Goal: Information Seeking & Learning: Learn about a topic

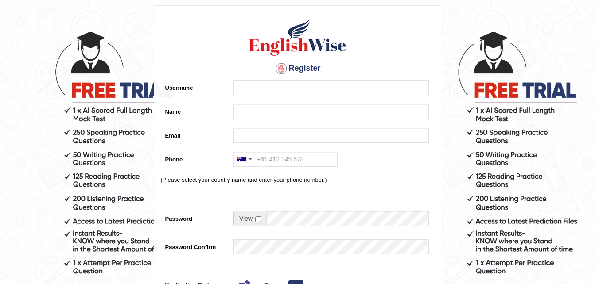
scroll to position [14, 0]
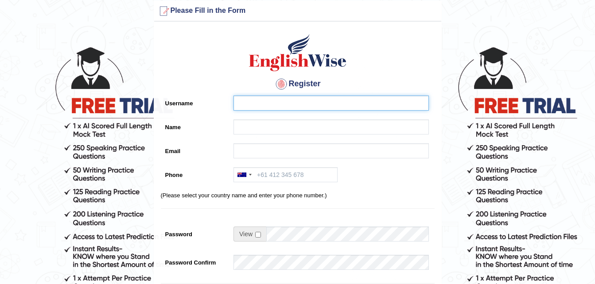
click at [324, 101] on input "Username" at bounding box center [330, 103] width 195 height 15
type input "aihna"
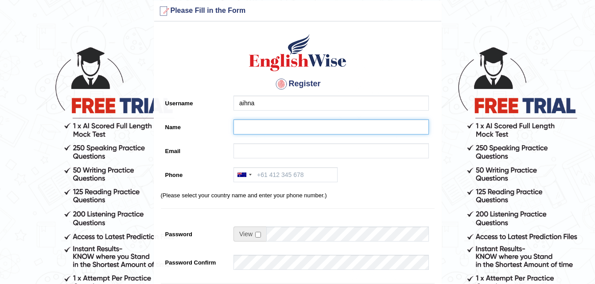
click at [281, 124] on input "Name" at bounding box center [330, 127] width 195 height 15
type input "AIHNA DUNGOG"
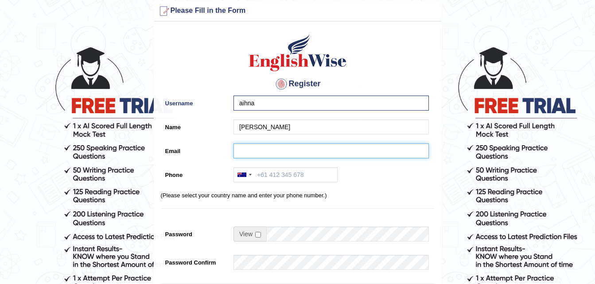
type input "21aihna@gmail.com"
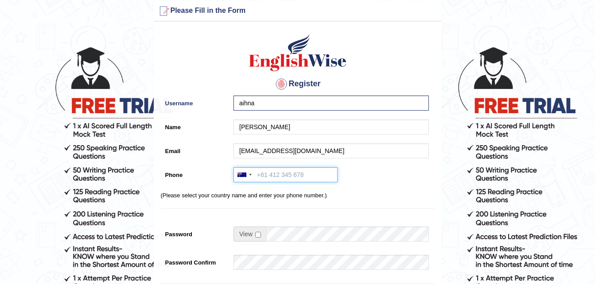
type input "+61416614304"
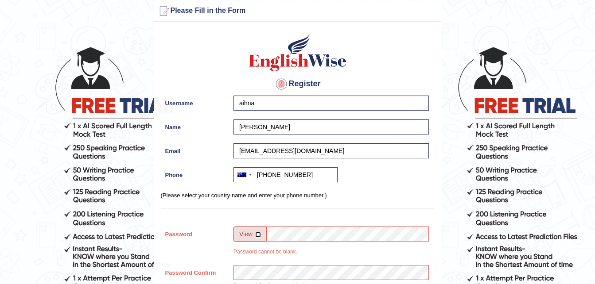
click at [259, 233] on input "checkbox" at bounding box center [258, 235] width 6 height 6
checkbox input "true"
click at [296, 234] on input "Password" at bounding box center [347, 234] width 163 height 15
type input "123456!"
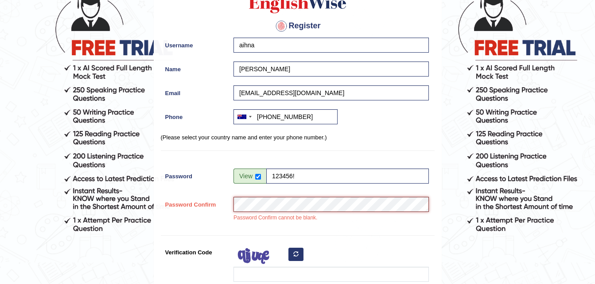
scroll to position [147, 0]
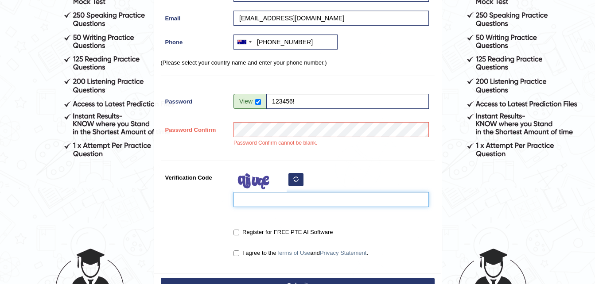
click at [284, 199] on input "Verification Code" at bounding box center [330, 199] width 195 height 15
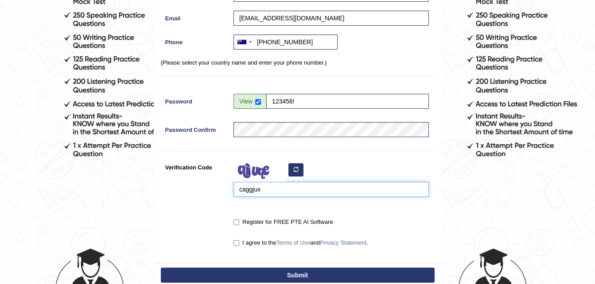
type input "caggjux"
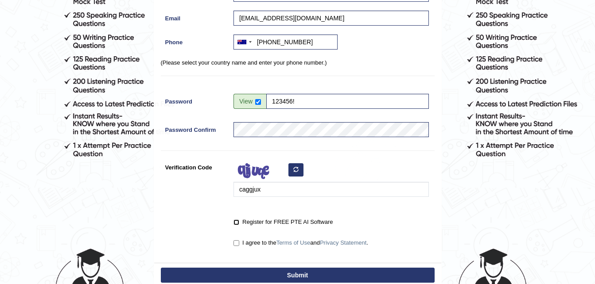
click at [237, 224] on input "Register for FREE PTE AI Software" at bounding box center [236, 223] width 6 height 6
checkbox input "true"
click at [238, 244] on input "I agree to the Terms of Use and Privacy Statement ." at bounding box center [236, 243] width 6 height 6
checkbox input "true"
click at [255, 275] on button "Submit" at bounding box center [298, 275] width 274 height 15
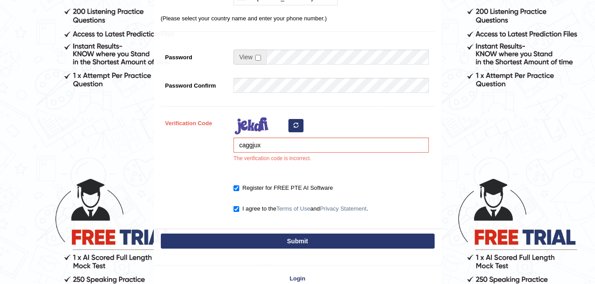
scroll to position [266, 0]
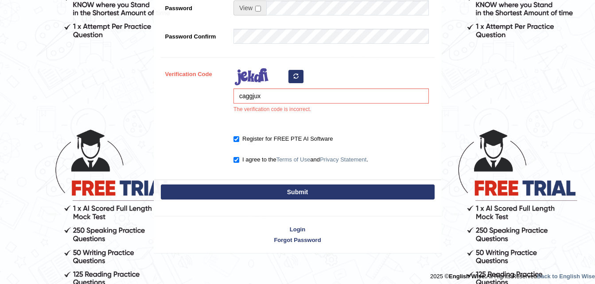
click at [354, 193] on button "Submit" at bounding box center [298, 192] width 274 height 15
type input "+61416614304"
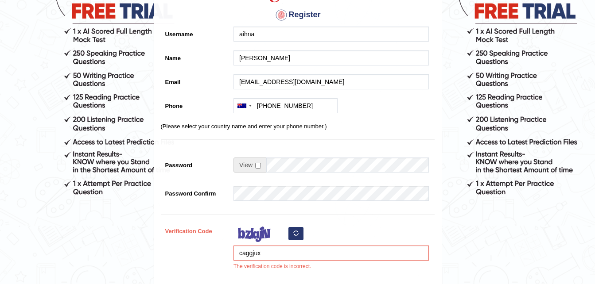
scroll to position [133, 0]
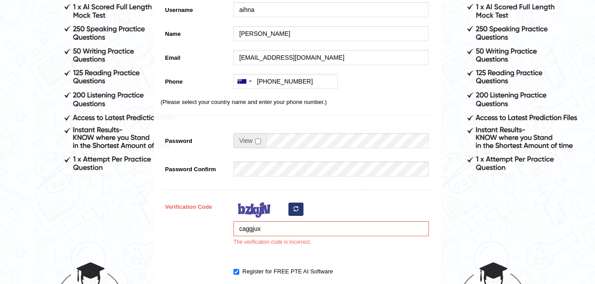
click at [349, 211] on div "caggjux The verification code is incorrect." at bounding box center [329, 225] width 200 height 52
click at [298, 205] on button "button" at bounding box center [295, 209] width 15 height 13
click at [301, 210] on button "button" at bounding box center [295, 209] width 15 height 13
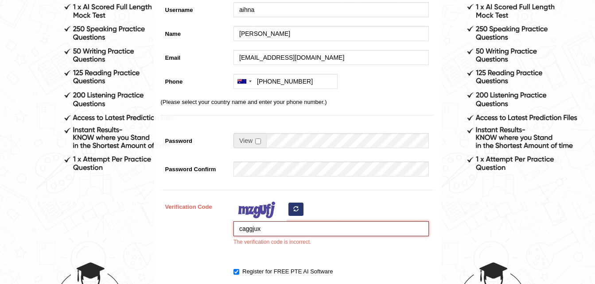
click at [369, 226] on input "caggjux" at bounding box center [330, 228] width 195 height 15
type input "c"
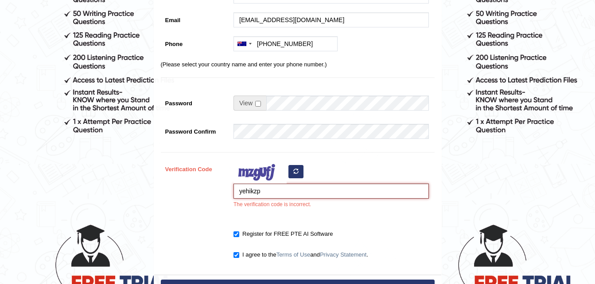
scroll to position [221, 0]
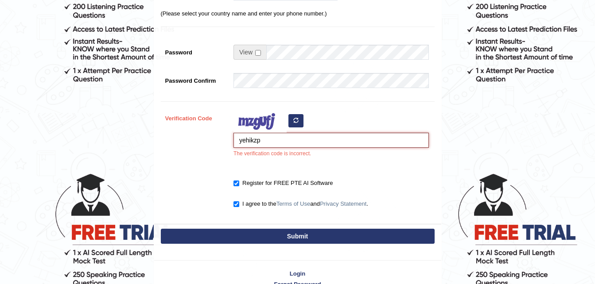
type input "yehikzp"
click at [316, 234] on button "Submit" at bounding box center [298, 236] width 274 height 15
type input "+61416614304"
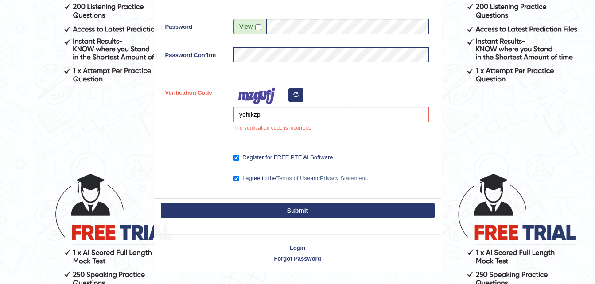
scroll to position [196, 0]
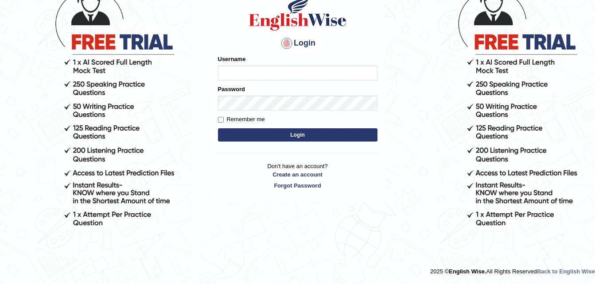
scroll to position [33, 0]
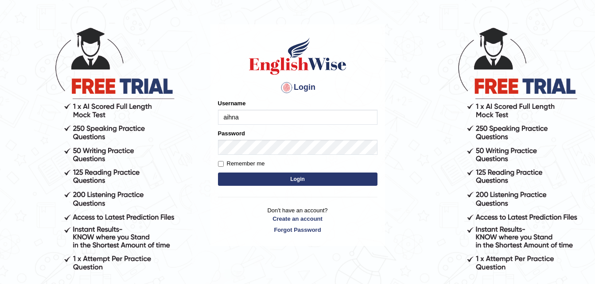
type input "aihna"
click at [223, 163] on input "Remember me" at bounding box center [221, 164] width 6 height 6
checkbox input "true"
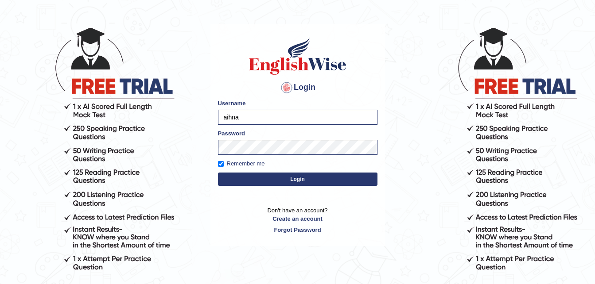
click at [274, 180] on button "Login" at bounding box center [297, 179] width 159 height 13
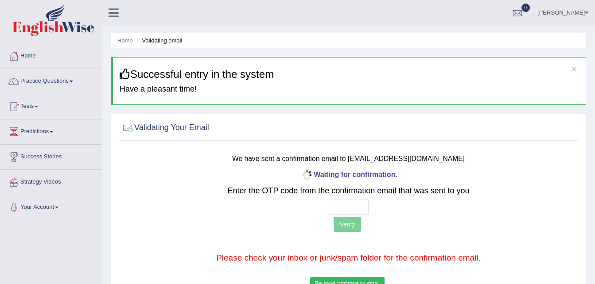
drag, startPoint x: 348, startPoint y: 215, endPoint x: 349, endPoint y: 211, distance: 4.6
click at [349, 213] on div "Waiting for confirmation. Enter the OTP code from the confirmation email that w…" at bounding box center [348, 230] width 378 height 124
click at [352, 207] on input "text" at bounding box center [349, 207] width 40 height 15
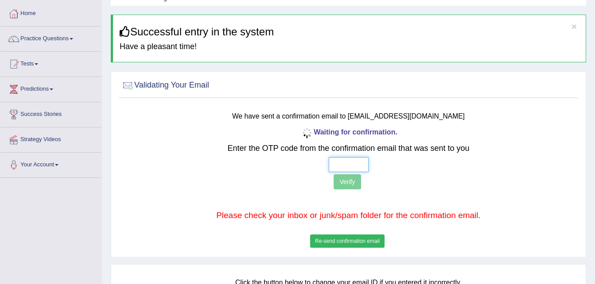
scroll to position [44, 0]
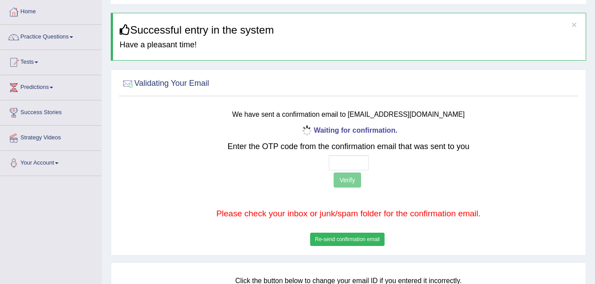
click at [351, 240] on button "Re-send confirmation email" at bounding box center [347, 239] width 74 height 13
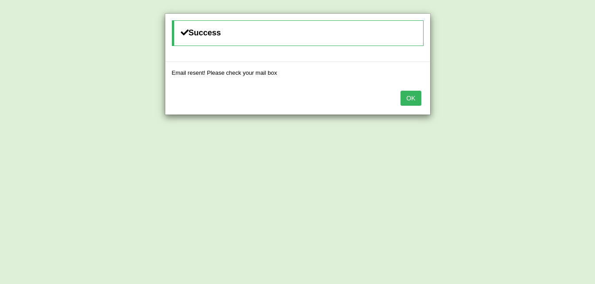
click at [414, 101] on button "OK" at bounding box center [410, 98] width 20 height 15
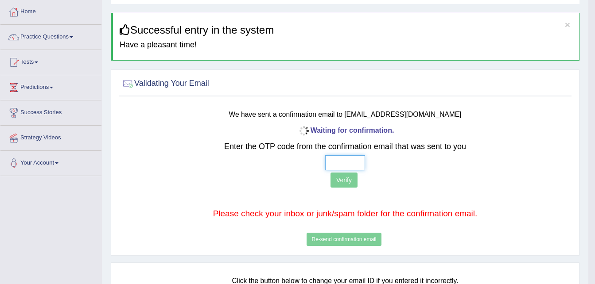
click at [342, 165] on input "text" at bounding box center [345, 162] width 40 height 15
type input "9 5 8 5"
click at [341, 182] on button "Verify" at bounding box center [343, 180] width 27 height 15
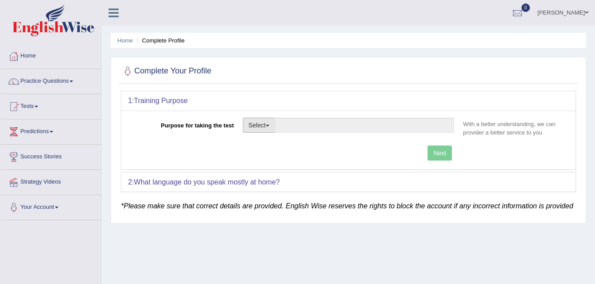
click at [269, 126] on span "button" at bounding box center [268, 126] width 4 height 2
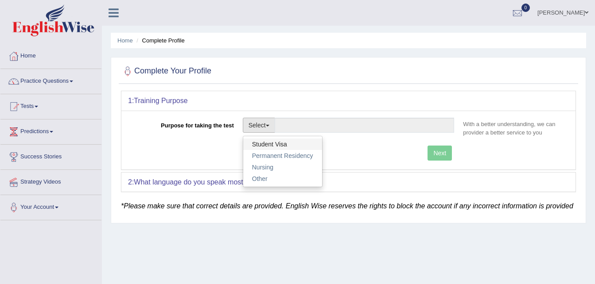
click at [273, 142] on link "Student Visa" at bounding box center [282, 145] width 79 height 12
type input "Student Visa"
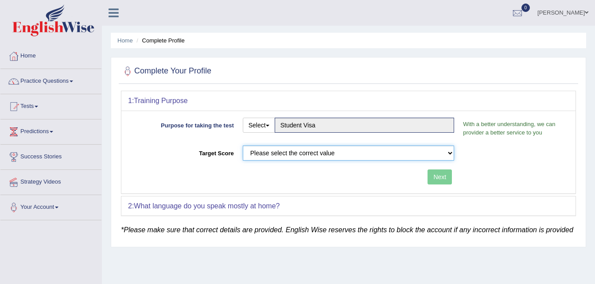
click at [450, 151] on select "Please select the correct value 50 (6 bands) 58 (6.5 bands) 65 (7 bands) 79 (8 …" at bounding box center [349, 153] width 212 height 15
select select "65"
click at [243, 146] on select "Please select the correct value 50 (6 bands) 58 (6.5 bands) 65 (7 bands) 79 (8 …" at bounding box center [349, 153] width 212 height 15
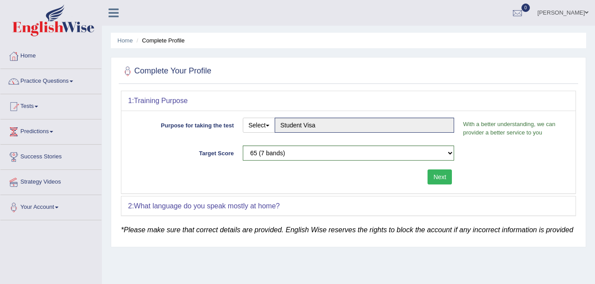
click at [442, 181] on button "Next" at bounding box center [439, 177] width 24 height 15
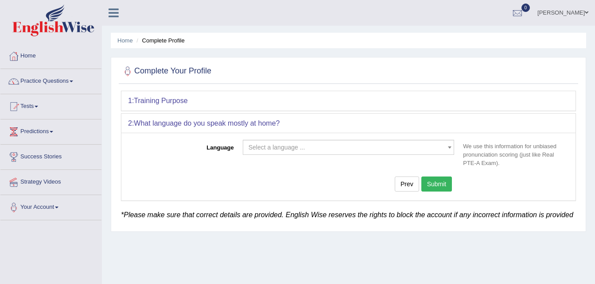
click at [390, 148] on span "Select a language ..." at bounding box center [345, 147] width 195 height 9
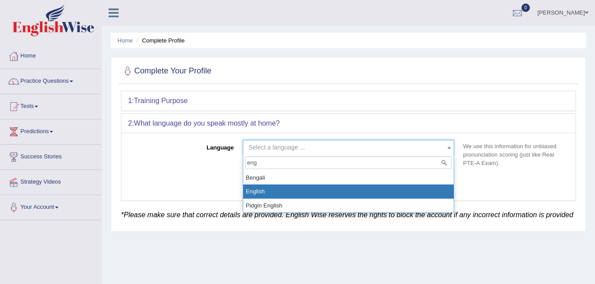
type input "eng"
select select "English"
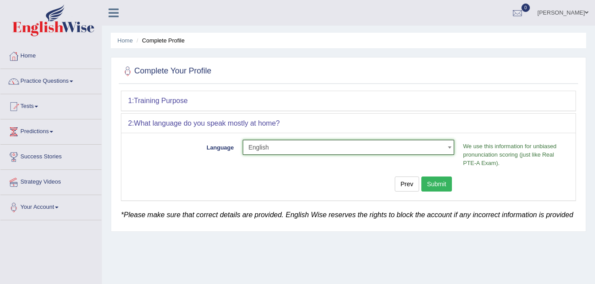
click at [449, 147] on b at bounding box center [450, 148] width 4 height 2
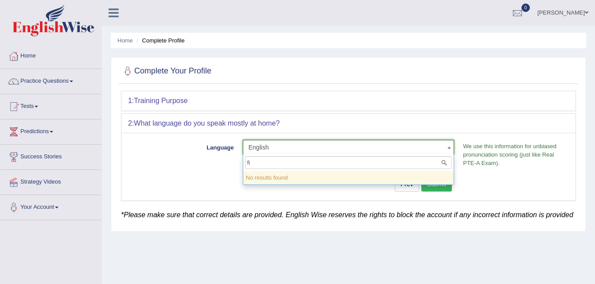
type input "f"
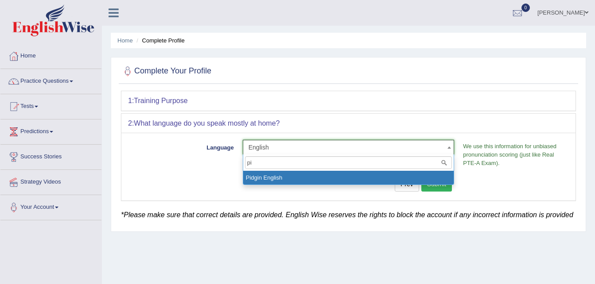
type input "p"
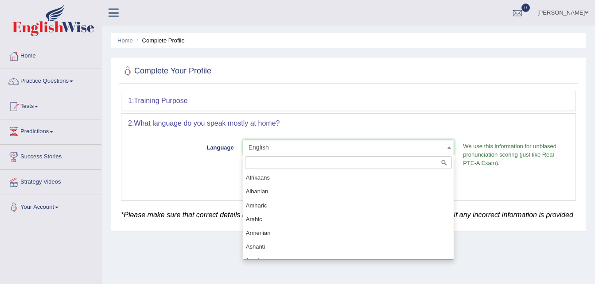
scroll to position [275, 0]
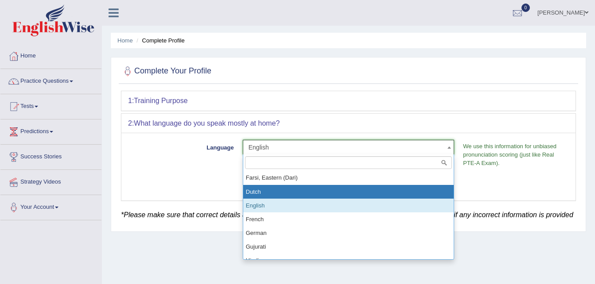
click at [205, 181] on div "Prev Submit" at bounding box center [293, 185] width 330 height 17
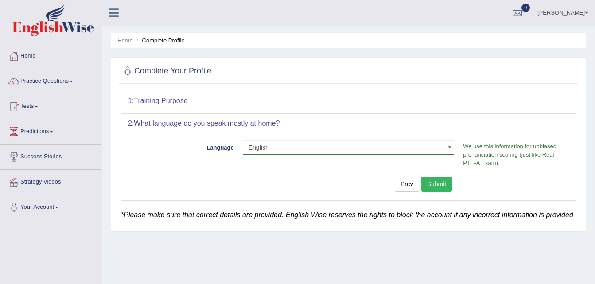
click at [434, 185] on button "Submit" at bounding box center [436, 184] width 31 height 15
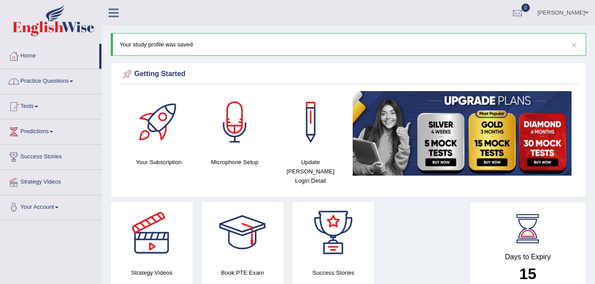
click at [51, 82] on link "Practice Questions" at bounding box center [50, 80] width 101 height 22
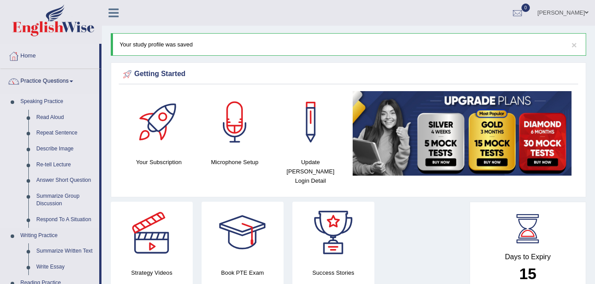
click at [46, 101] on link "Speaking Practice" at bounding box center [57, 102] width 83 height 16
click at [46, 115] on link "Read Aloud" at bounding box center [65, 118] width 67 height 16
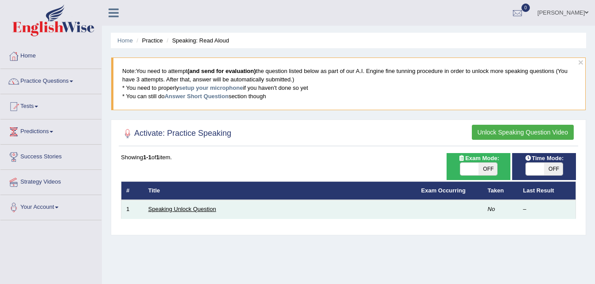
click at [207, 211] on link "Speaking Unlock Question" at bounding box center [182, 209] width 68 height 7
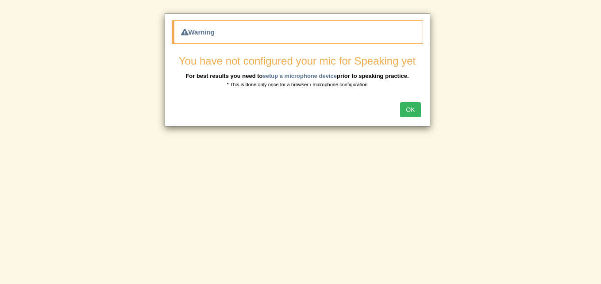
click at [406, 111] on button "OK" at bounding box center [410, 109] width 20 height 15
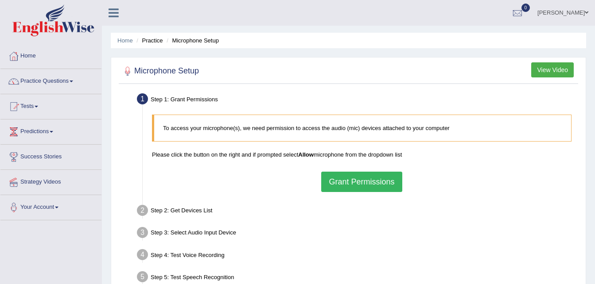
click at [390, 187] on button "Grant Permissions" at bounding box center [361, 182] width 81 height 20
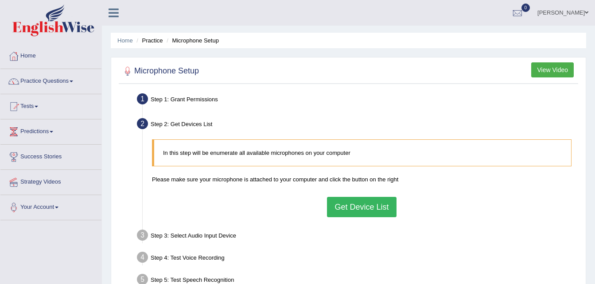
click at [346, 207] on button "Get Device List" at bounding box center [361, 207] width 69 height 20
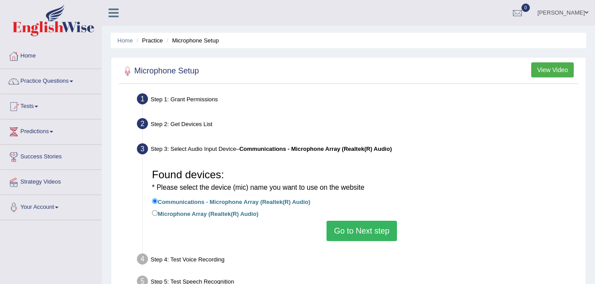
click at [344, 230] on button "Go to Next step" at bounding box center [361, 231] width 70 height 20
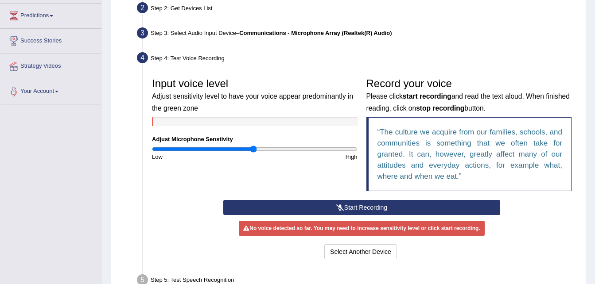
scroll to position [102, 0]
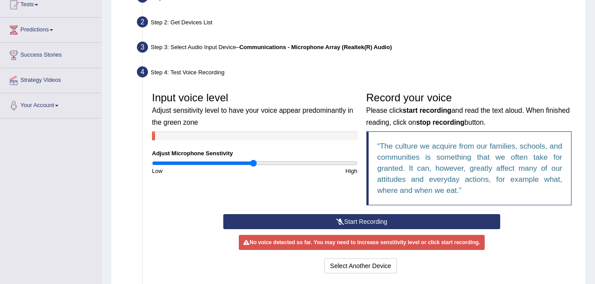
click at [368, 221] on button "Start Recording" at bounding box center [361, 221] width 277 height 15
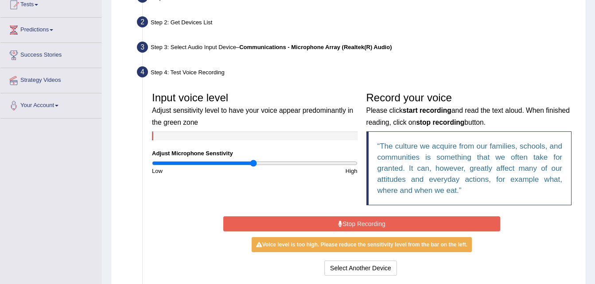
click at [368, 221] on button "Stop Recording" at bounding box center [361, 224] width 277 height 15
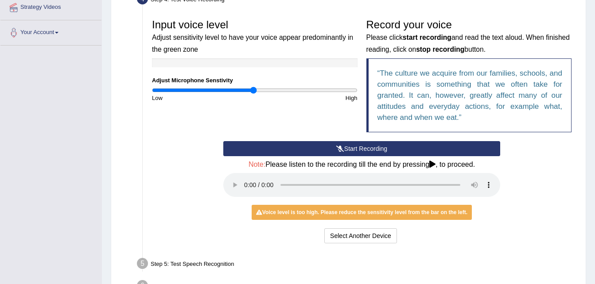
scroll to position [190, 0]
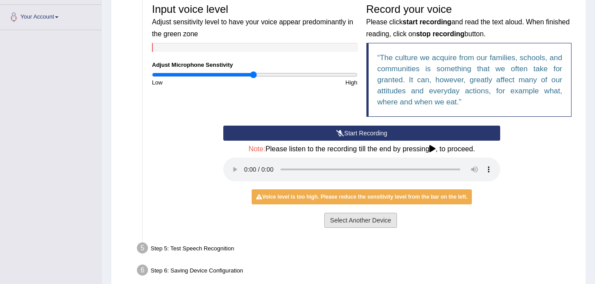
click at [377, 223] on button "Select Another Device" at bounding box center [360, 220] width 73 height 15
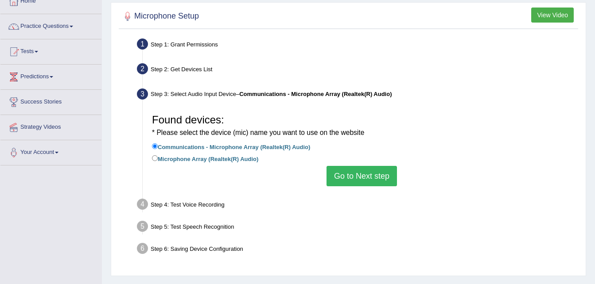
scroll to position [48, 0]
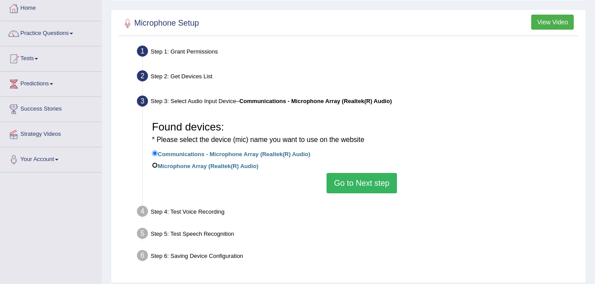
click at [154, 167] on input "Microphone Array (Realtek(R) Audio)" at bounding box center [155, 166] width 6 height 6
radio input "true"
click at [355, 190] on button "Go to Next step" at bounding box center [361, 183] width 70 height 20
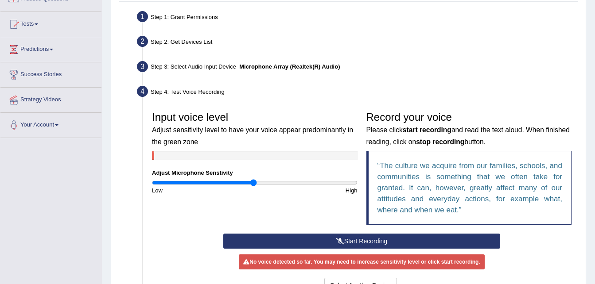
scroll to position [92, 0]
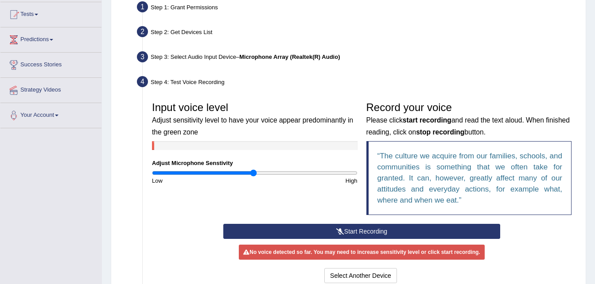
click at [390, 229] on button "Start Recording" at bounding box center [361, 231] width 277 height 15
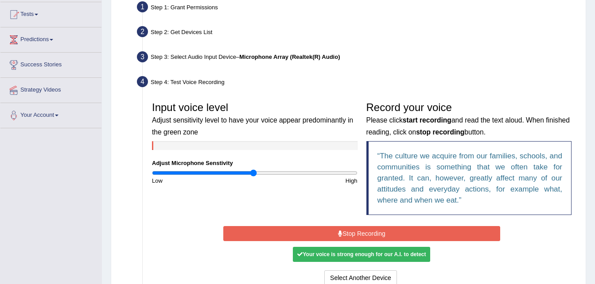
click at [387, 230] on button "Stop Recording" at bounding box center [361, 233] width 277 height 15
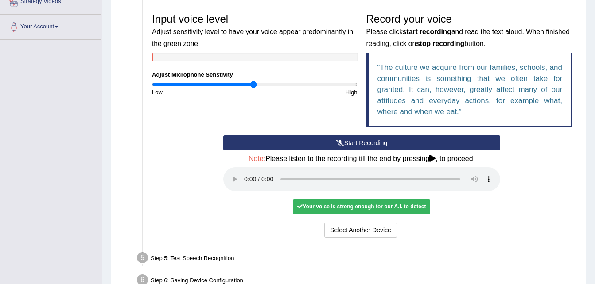
scroll to position [225, 0]
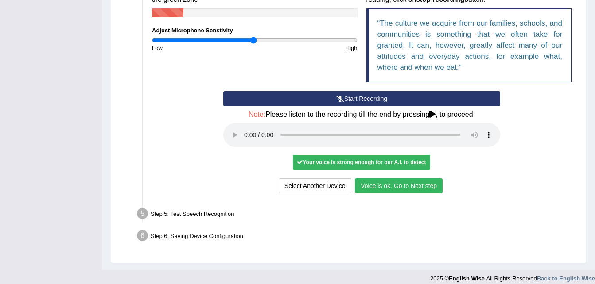
click at [415, 183] on button "Voice is ok. Go to Next step" at bounding box center [399, 185] width 88 height 15
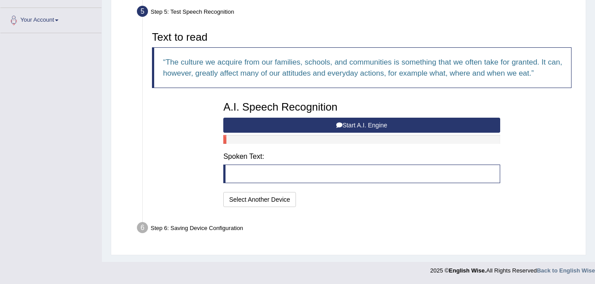
scroll to position [187, 0]
click at [395, 127] on button "Start A.I. Engine" at bounding box center [361, 125] width 277 height 15
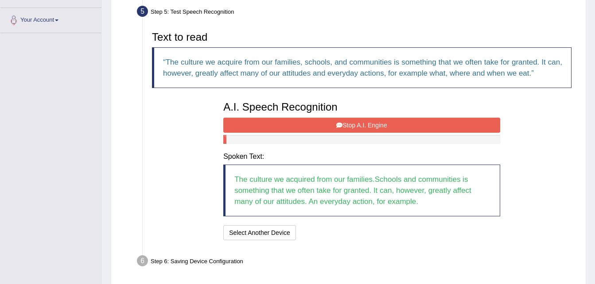
click at [395, 127] on button "Stop A.I. Engine" at bounding box center [361, 125] width 277 height 15
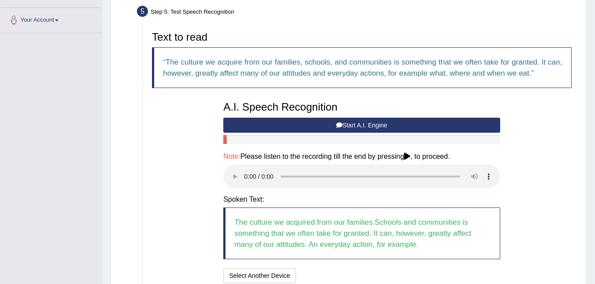
scroll to position [263, 0]
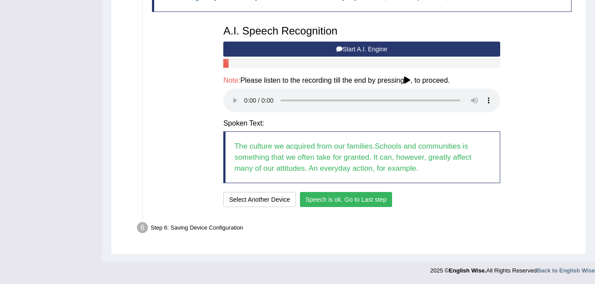
click at [360, 199] on button "Speech is ok. Go to Last step" at bounding box center [346, 199] width 93 height 15
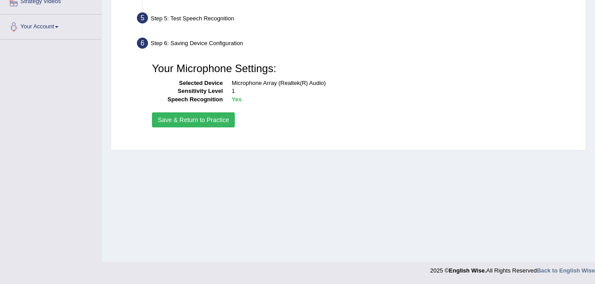
click at [205, 119] on button "Save & Return to Practice" at bounding box center [193, 119] width 83 height 15
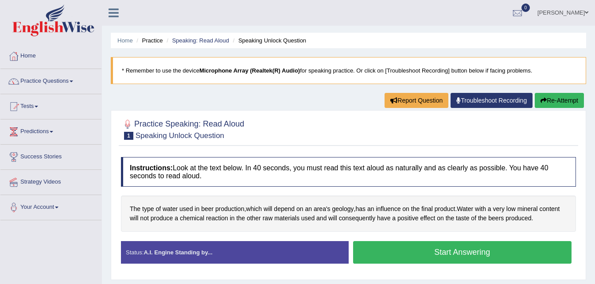
scroll to position [44, 0]
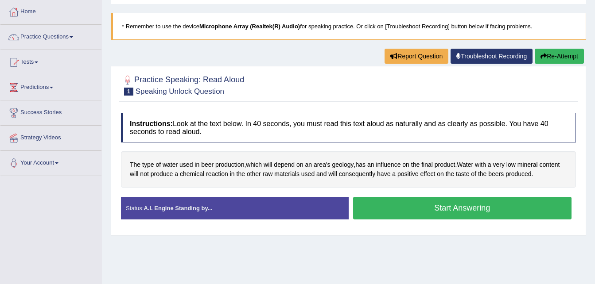
click at [491, 208] on button "Start Answering" at bounding box center [462, 208] width 219 height 23
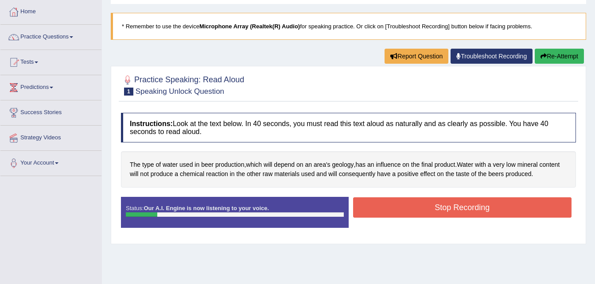
click at [445, 206] on button "Stop Recording" at bounding box center [462, 207] width 219 height 20
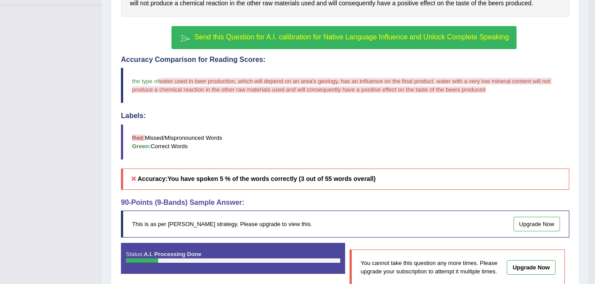
scroll to position [85, 0]
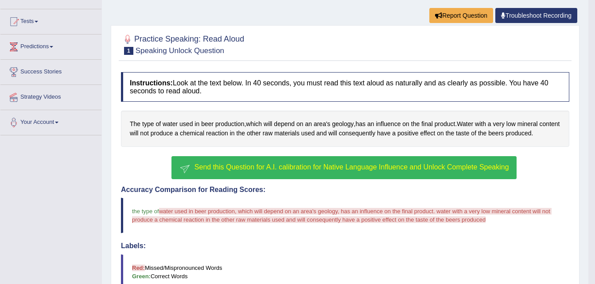
click at [533, 12] on link "Troubleshoot Recording" at bounding box center [536, 15] width 82 height 15
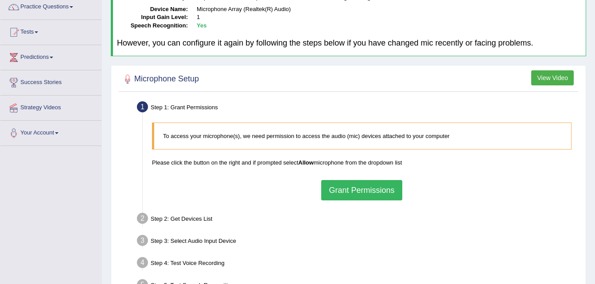
scroll to position [89, 0]
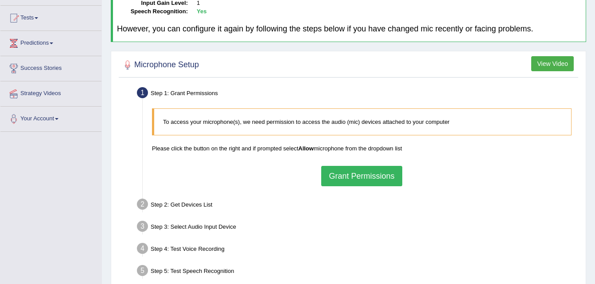
click at [559, 66] on button "View Video" at bounding box center [552, 63] width 43 height 15
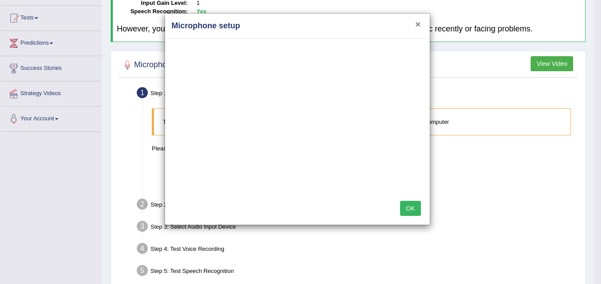
click at [421, 24] on button "×" at bounding box center [417, 23] width 5 height 9
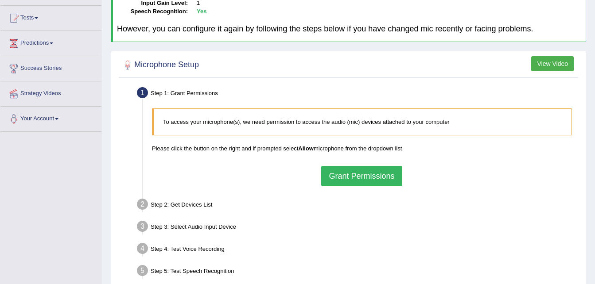
click at [384, 176] on button "Grant Permissions" at bounding box center [361, 176] width 81 height 20
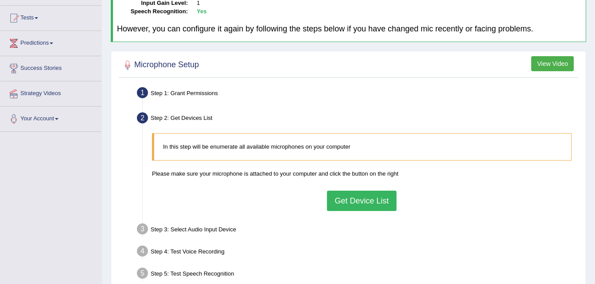
click at [380, 201] on button "Get Device List" at bounding box center [361, 201] width 69 height 20
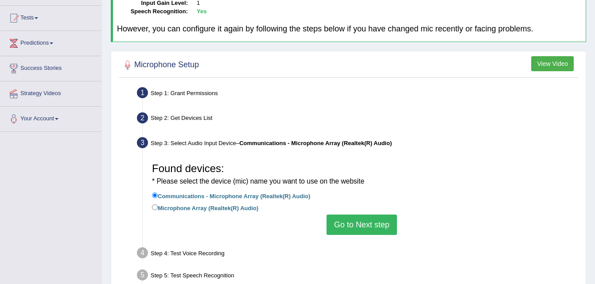
click at [371, 222] on button "Go to Next step" at bounding box center [361, 225] width 70 height 20
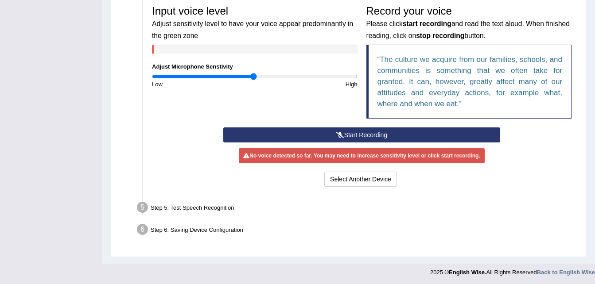
scroll to position [273, 0]
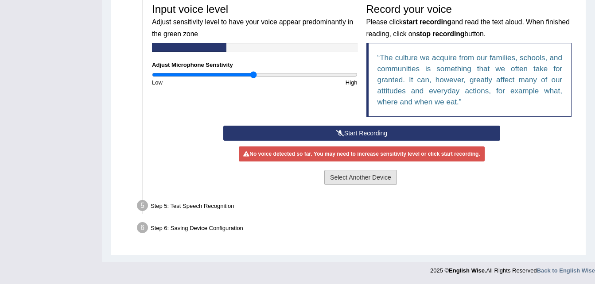
click at [395, 175] on button "Select Another Device" at bounding box center [360, 177] width 73 height 15
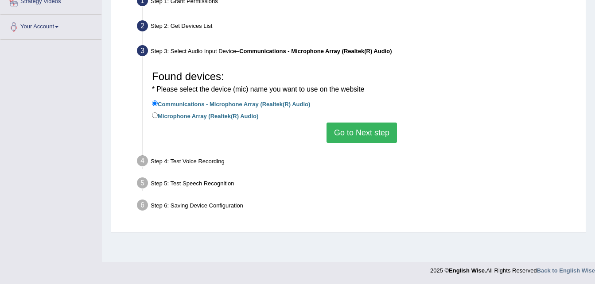
scroll to position [181, 0]
click at [152, 115] on input "Microphone Array (Realtek(R) Audio)" at bounding box center [155, 115] width 6 height 6
radio input "true"
click at [383, 134] on button "Go to Next step" at bounding box center [361, 133] width 70 height 20
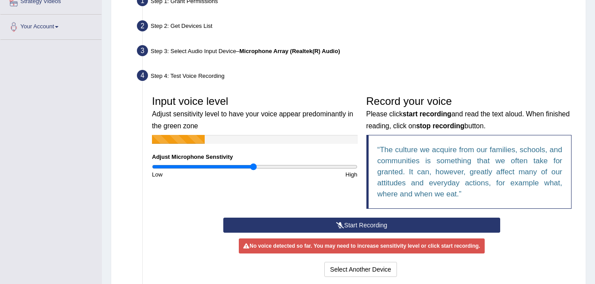
click at [442, 222] on button "Start Recording" at bounding box center [361, 225] width 277 height 15
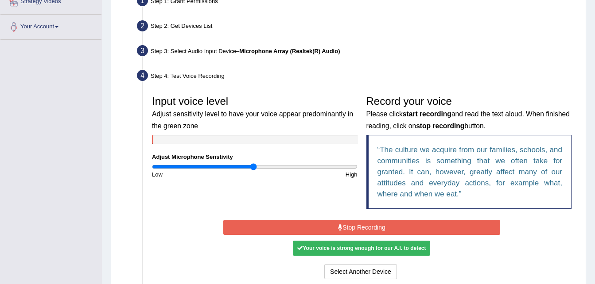
click at [437, 227] on button "Stop Recording" at bounding box center [361, 227] width 277 height 15
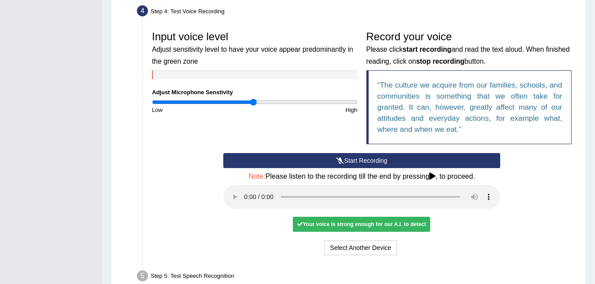
scroll to position [269, 0]
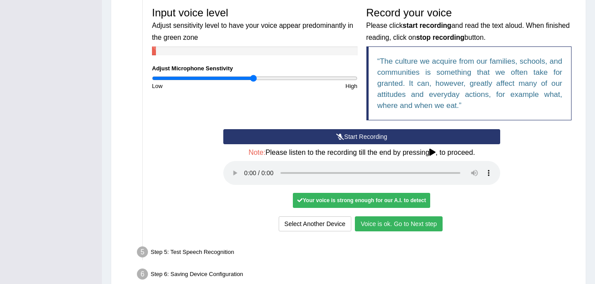
click at [423, 222] on button "Voice is ok. Go to Next step" at bounding box center [399, 224] width 88 height 15
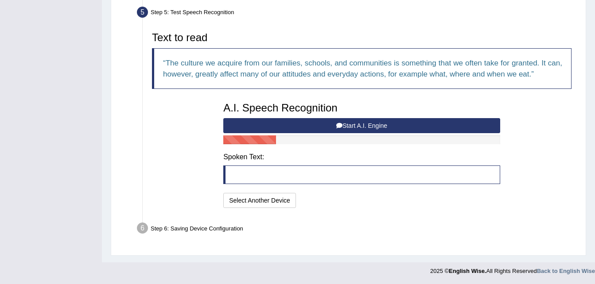
click at [402, 128] on button "Start A.I. Engine" at bounding box center [361, 125] width 277 height 15
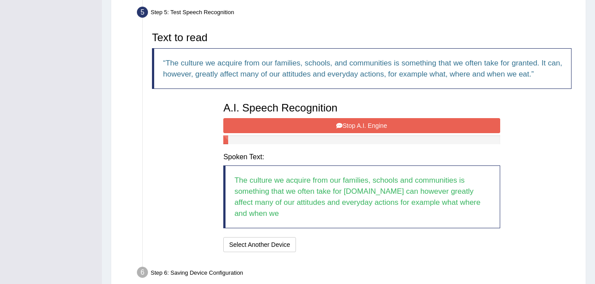
click at [402, 128] on button "Stop A.I. Engine" at bounding box center [361, 125] width 277 height 15
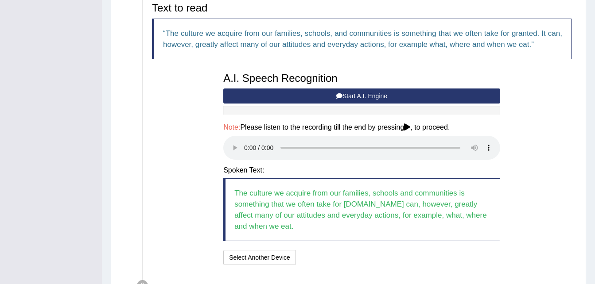
scroll to position [314, 0]
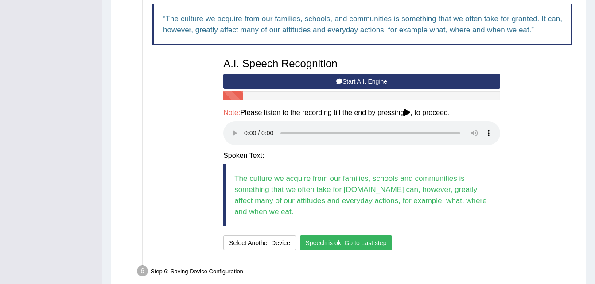
click at [352, 239] on button "Speech is ok. Go to Last step" at bounding box center [346, 243] width 93 height 15
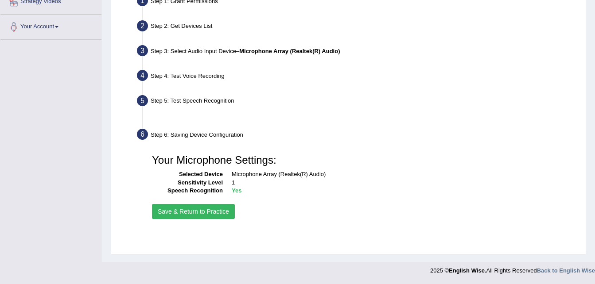
scroll to position [181, 0]
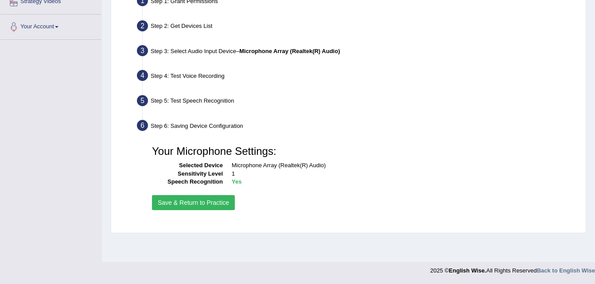
click at [193, 201] on button "Save & Return to Practice" at bounding box center [193, 202] width 83 height 15
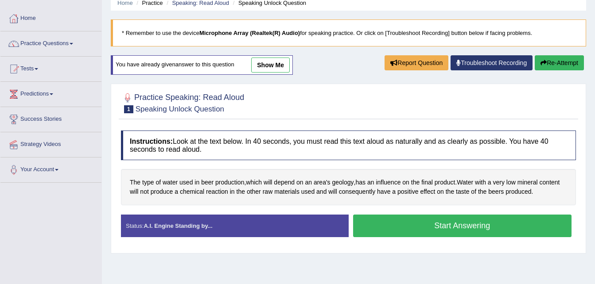
scroll to position [44, 0]
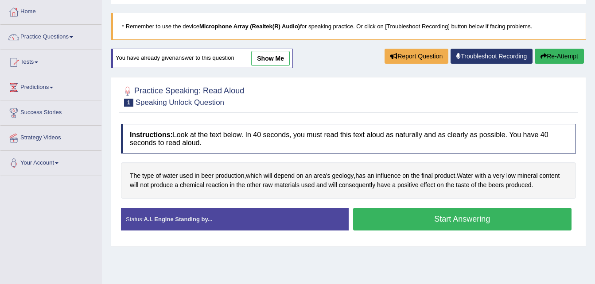
click at [464, 225] on button "Start Answering" at bounding box center [462, 219] width 219 height 23
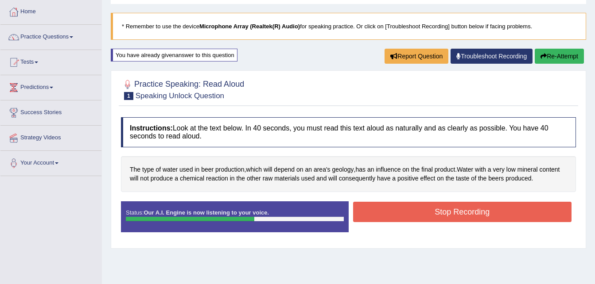
click at [468, 214] on button "Stop Recording" at bounding box center [462, 212] width 219 height 20
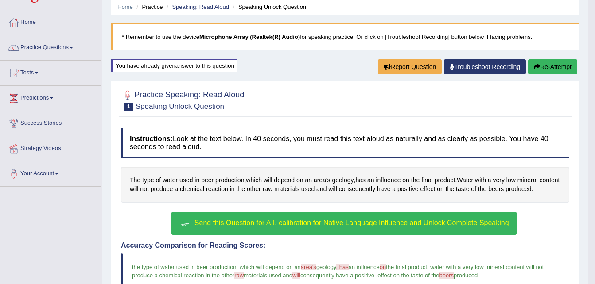
scroll to position [78, 0]
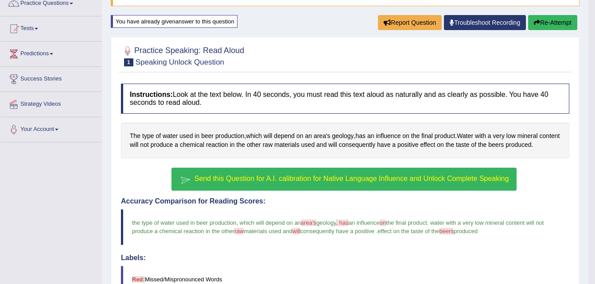
click at [557, 21] on button "Re-Attempt" at bounding box center [552, 22] width 49 height 15
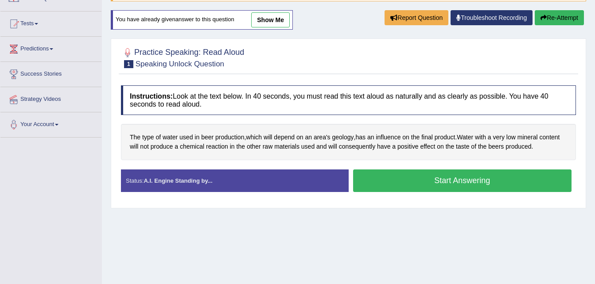
scroll to position [78, 0]
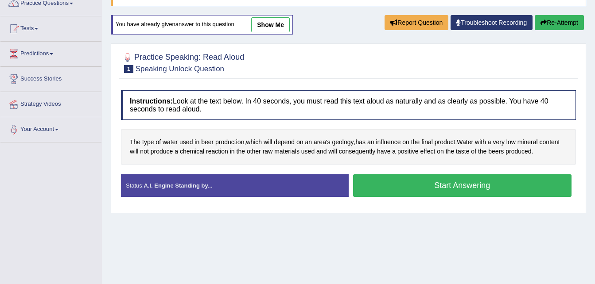
click at [463, 190] on button "Start Answering" at bounding box center [462, 185] width 219 height 23
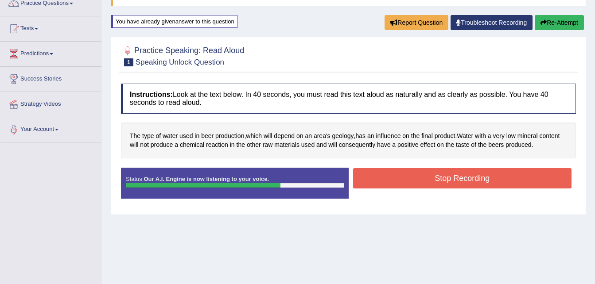
click at [464, 182] on button "Stop Recording" at bounding box center [462, 178] width 219 height 20
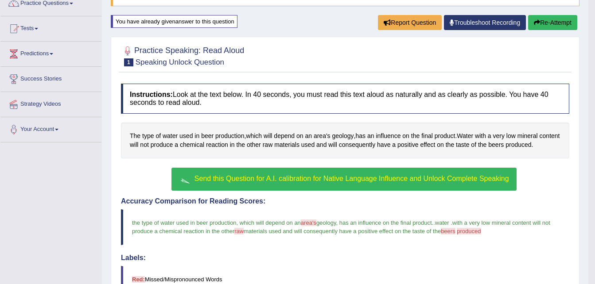
click at [552, 23] on button "Re-Attempt" at bounding box center [552, 22] width 49 height 15
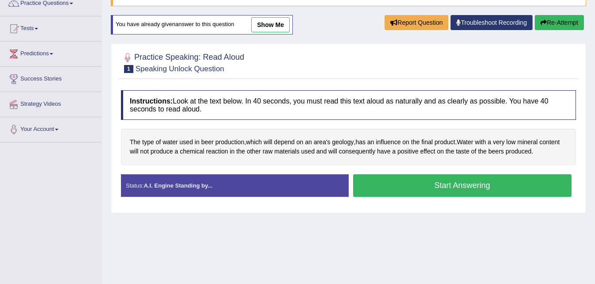
scroll to position [78, 0]
click at [484, 186] on button "Start Answering" at bounding box center [462, 185] width 219 height 23
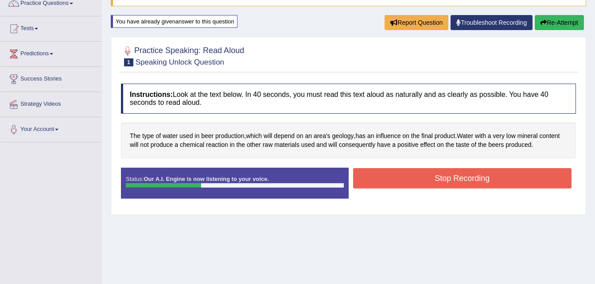
click at [484, 186] on button "Stop Recording" at bounding box center [462, 178] width 219 height 20
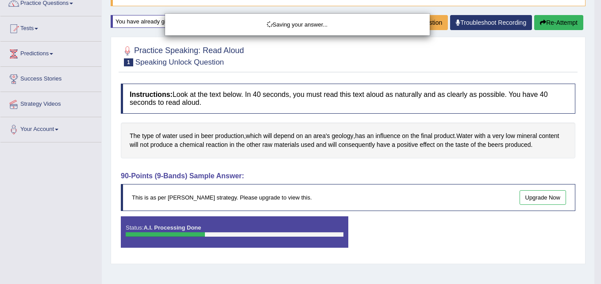
click at [553, 22] on div "Saving your answer..." at bounding box center [300, 142] width 601 height 284
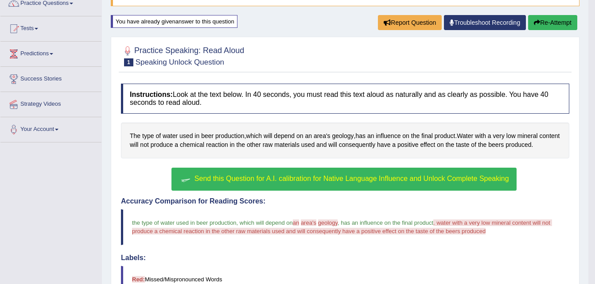
click at [553, 27] on button "Re-Attempt" at bounding box center [552, 22] width 49 height 15
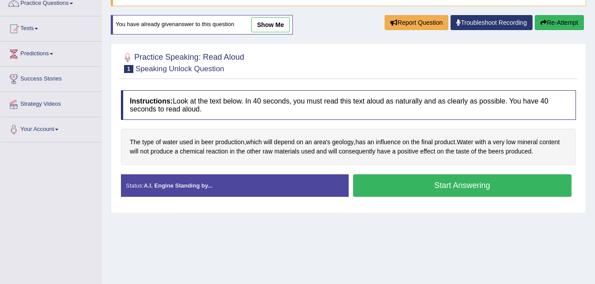
scroll to position [78, 0]
click at [485, 185] on button "Start Answering" at bounding box center [462, 185] width 219 height 23
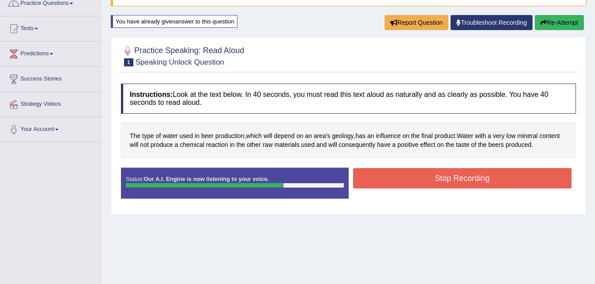
click at [488, 182] on button "Stop Recording" at bounding box center [462, 178] width 219 height 20
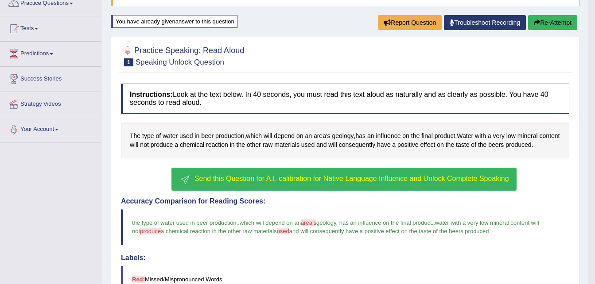
click at [545, 23] on button "Re-Attempt" at bounding box center [552, 22] width 49 height 15
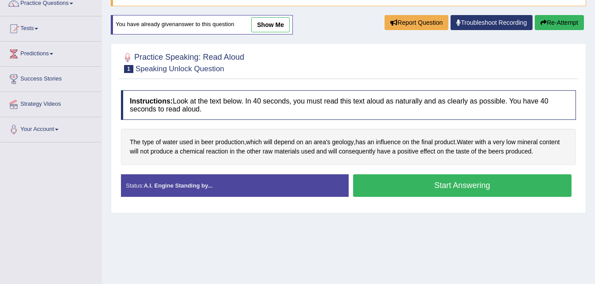
click at [464, 188] on button "Start Answering" at bounding box center [462, 185] width 219 height 23
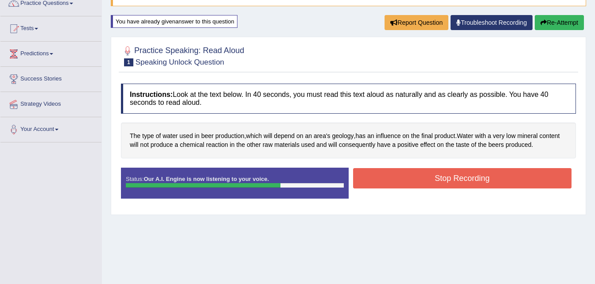
click at [467, 181] on button "Stop Recording" at bounding box center [462, 178] width 219 height 20
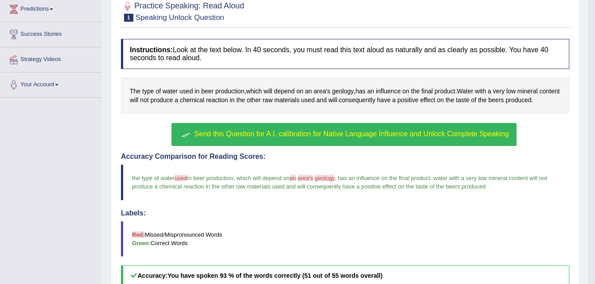
scroll to position [122, 0]
click at [343, 132] on span "Send this Question for A.I. calibration for Native Language Influence and Unloc…" at bounding box center [351, 135] width 314 height 8
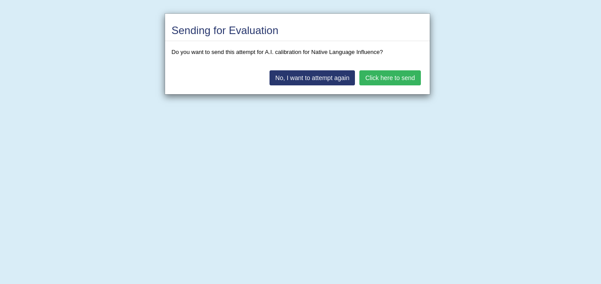
click at [393, 77] on button "Click here to send" at bounding box center [390, 77] width 61 height 15
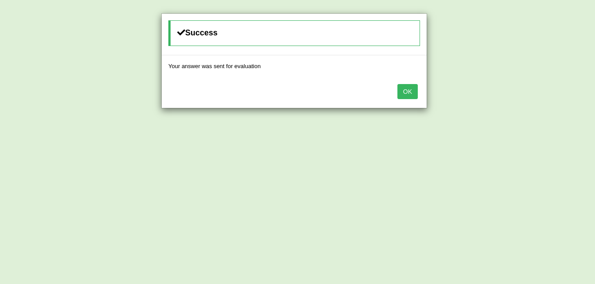
click at [410, 91] on button "OK" at bounding box center [407, 91] width 20 height 15
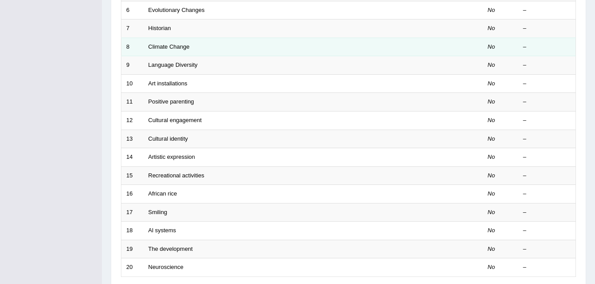
scroll to position [81, 0]
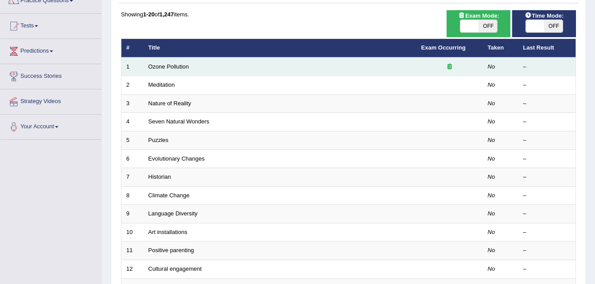
click at [338, 65] on td "Ozone Pollution" at bounding box center [279, 67] width 273 height 19
click at [312, 71] on td "Ozone Pollution" at bounding box center [279, 67] width 273 height 19
click at [447, 66] on icon at bounding box center [449, 67] width 4 height 6
click at [175, 69] on link "Ozone Pollution" at bounding box center [168, 66] width 41 height 7
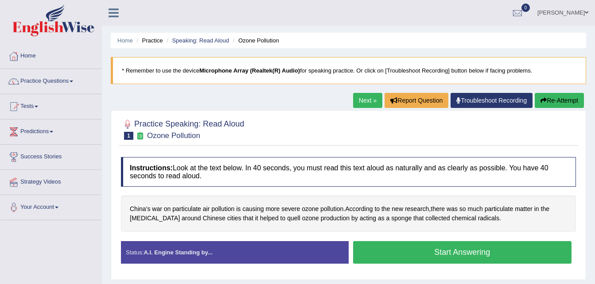
click at [494, 254] on button "Start Answering" at bounding box center [462, 252] width 219 height 23
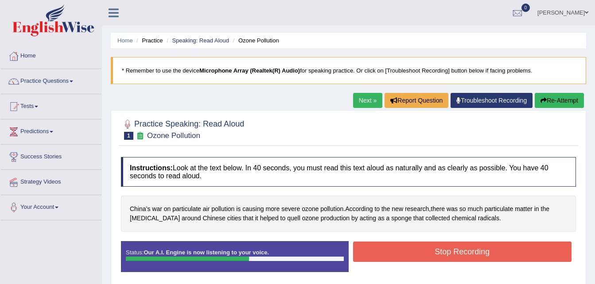
click at [494, 254] on button "Stop Recording" at bounding box center [462, 252] width 219 height 20
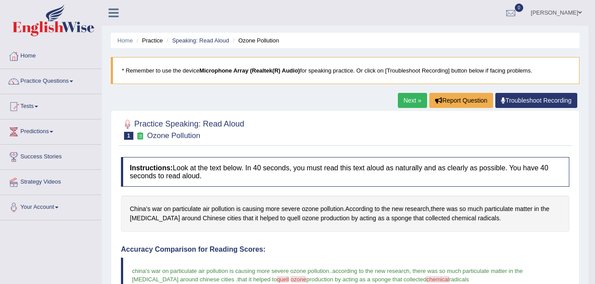
click at [481, 135] on div at bounding box center [345, 129] width 448 height 27
click at [414, 99] on link "Next »" at bounding box center [412, 100] width 29 height 15
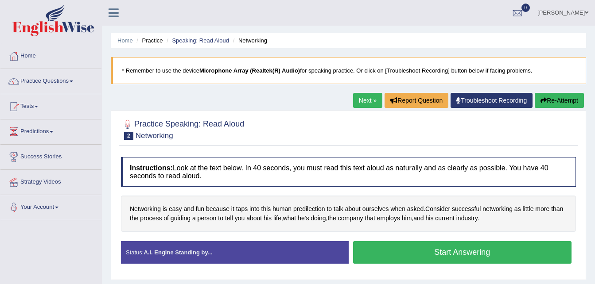
click at [457, 260] on button "Start Answering" at bounding box center [462, 252] width 219 height 23
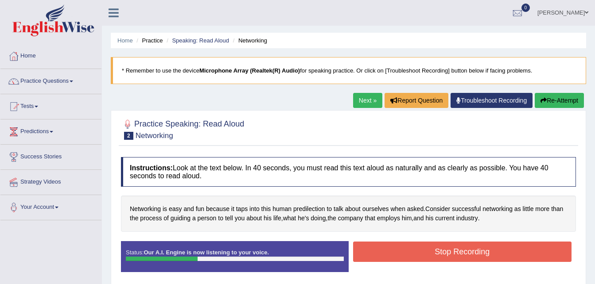
click at [457, 257] on button "Stop Recording" at bounding box center [462, 252] width 219 height 20
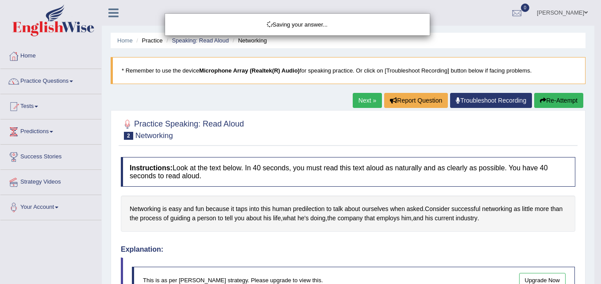
drag, startPoint x: 552, startPoint y: 99, endPoint x: 570, endPoint y: 102, distance: 18.8
click at [552, 99] on div "Saving your answer..." at bounding box center [300, 142] width 601 height 284
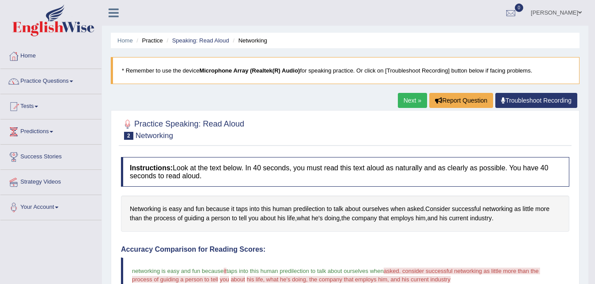
click at [526, 100] on link "Troubleshoot Recording" at bounding box center [536, 100] width 82 height 15
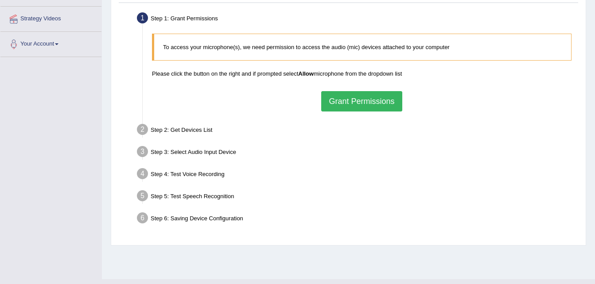
scroll to position [177, 0]
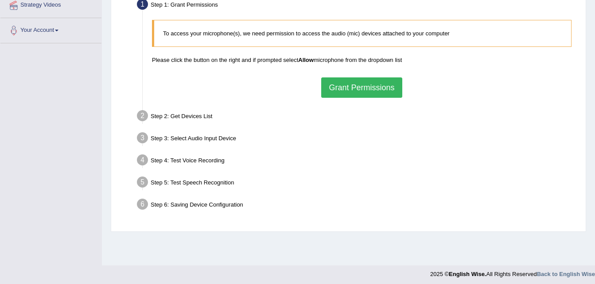
click at [353, 93] on button "Grant Permissions" at bounding box center [361, 87] width 81 height 20
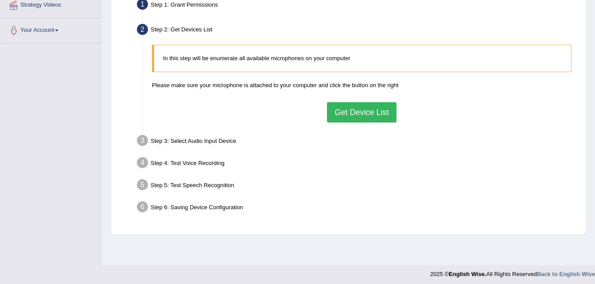
click at [354, 112] on button "Get Device List" at bounding box center [361, 112] width 69 height 20
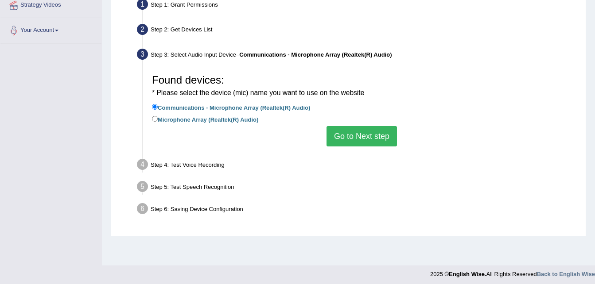
click at [352, 136] on button "Go to Next step" at bounding box center [361, 136] width 70 height 20
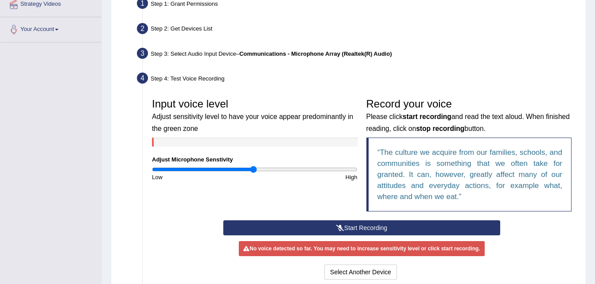
scroll to position [7, 0]
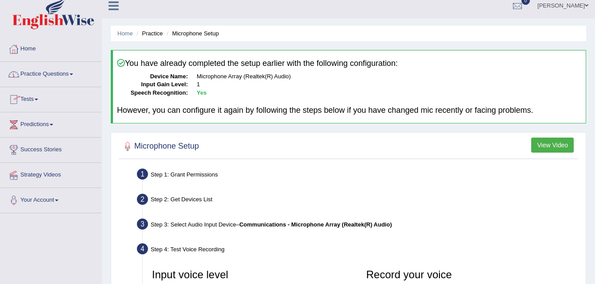
click at [51, 71] on link "Practice Questions" at bounding box center [50, 73] width 101 height 22
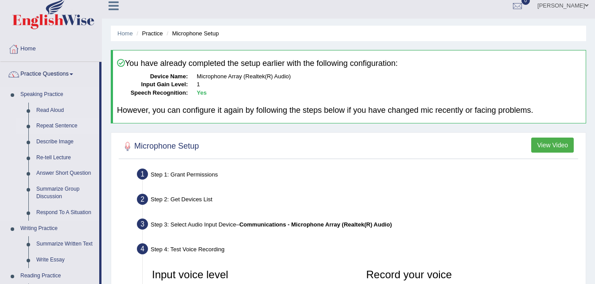
click at [50, 124] on link "Repeat Sentence" at bounding box center [65, 126] width 67 height 16
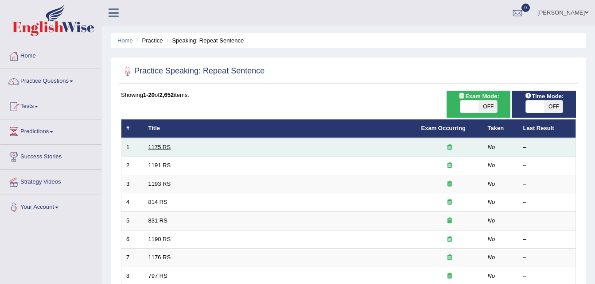
click at [157, 147] on link "1175 RS" at bounding box center [159, 147] width 23 height 7
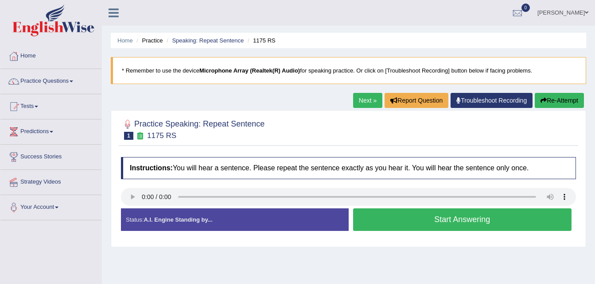
click at [473, 221] on button "Start Answering" at bounding box center [462, 220] width 219 height 23
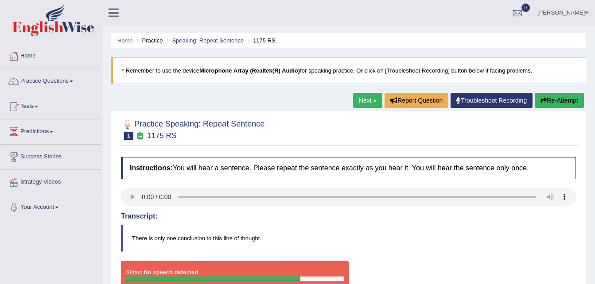
click at [559, 99] on button "Re-Attempt" at bounding box center [558, 100] width 49 height 15
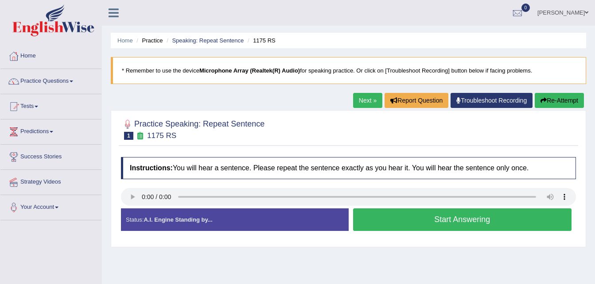
click at [466, 223] on button "Start Answering" at bounding box center [462, 220] width 219 height 23
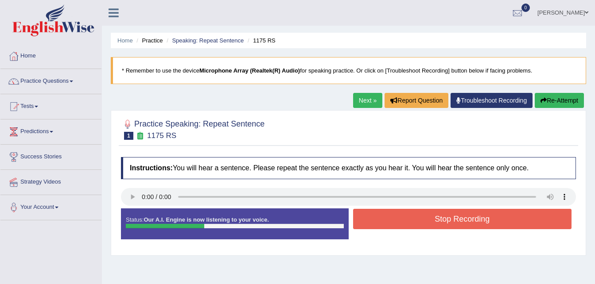
click at [464, 222] on button "Stop Recording" at bounding box center [462, 219] width 219 height 20
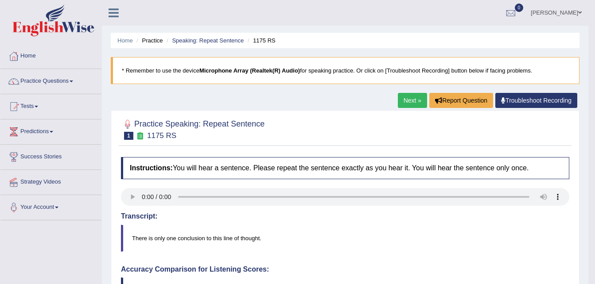
click at [414, 100] on link "Next »" at bounding box center [412, 100] width 29 height 15
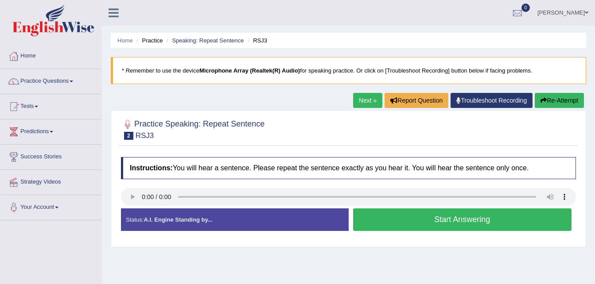
click at [474, 224] on button "Start Answering" at bounding box center [462, 220] width 219 height 23
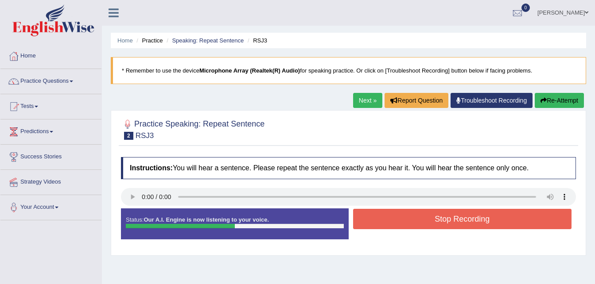
click at [474, 224] on button "Stop Recording" at bounding box center [462, 219] width 219 height 20
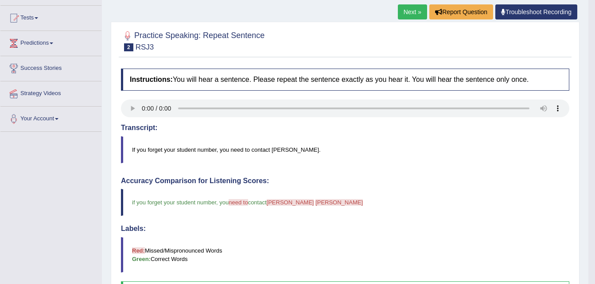
scroll to position [44, 0]
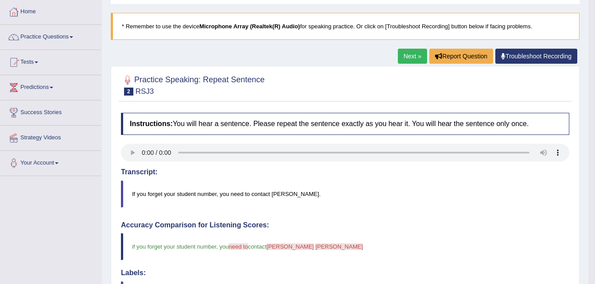
click at [401, 56] on link "Next »" at bounding box center [412, 56] width 29 height 15
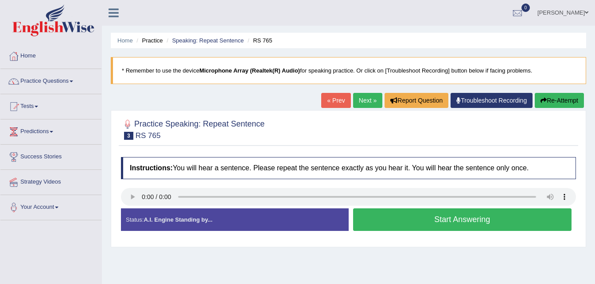
click at [438, 217] on button "Start Answering" at bounding box center [462, 220] width 219 height 23
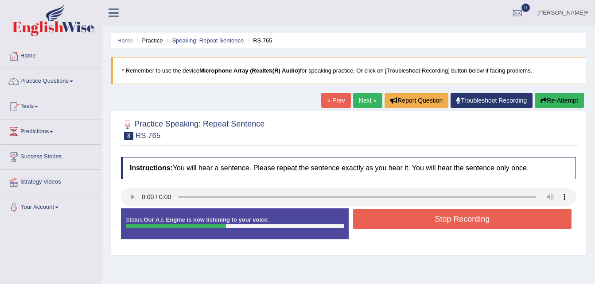
click at [438, 217] on button "Stop Recording" at bounding box center [462, 219] width 219 height 20
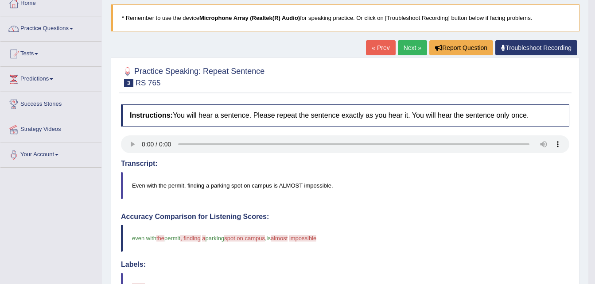
scroll to position [44, 0]
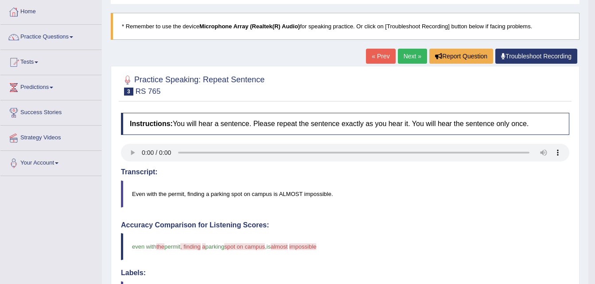
click at [418, 54] on link "Next »" at bounding box center [412, 56] width 29 height 15
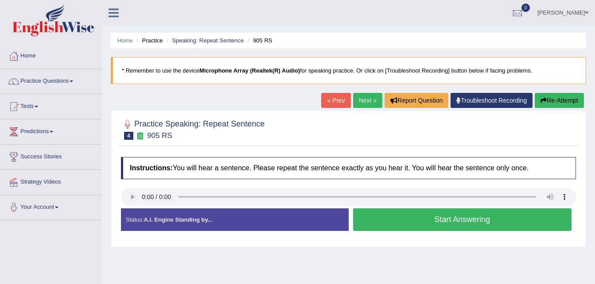
click at [436, 216] on button "Start Answering" at bounding box center [462, 220] width 219 height 23
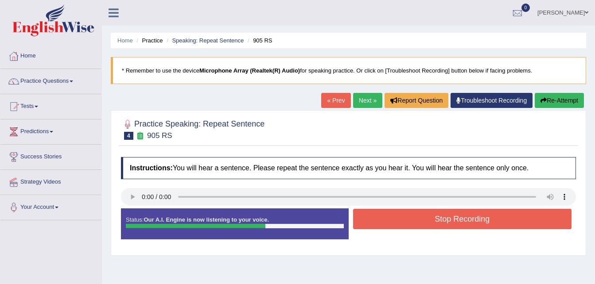
click at [436, 216] on button "Stop Recording" at bounding box center [462, 219] width 219 height 20
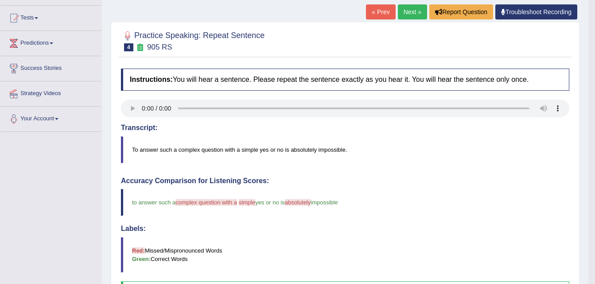
scroll to position [177, 0]
